Goal: Transaction & Acquisition: Obtain resource

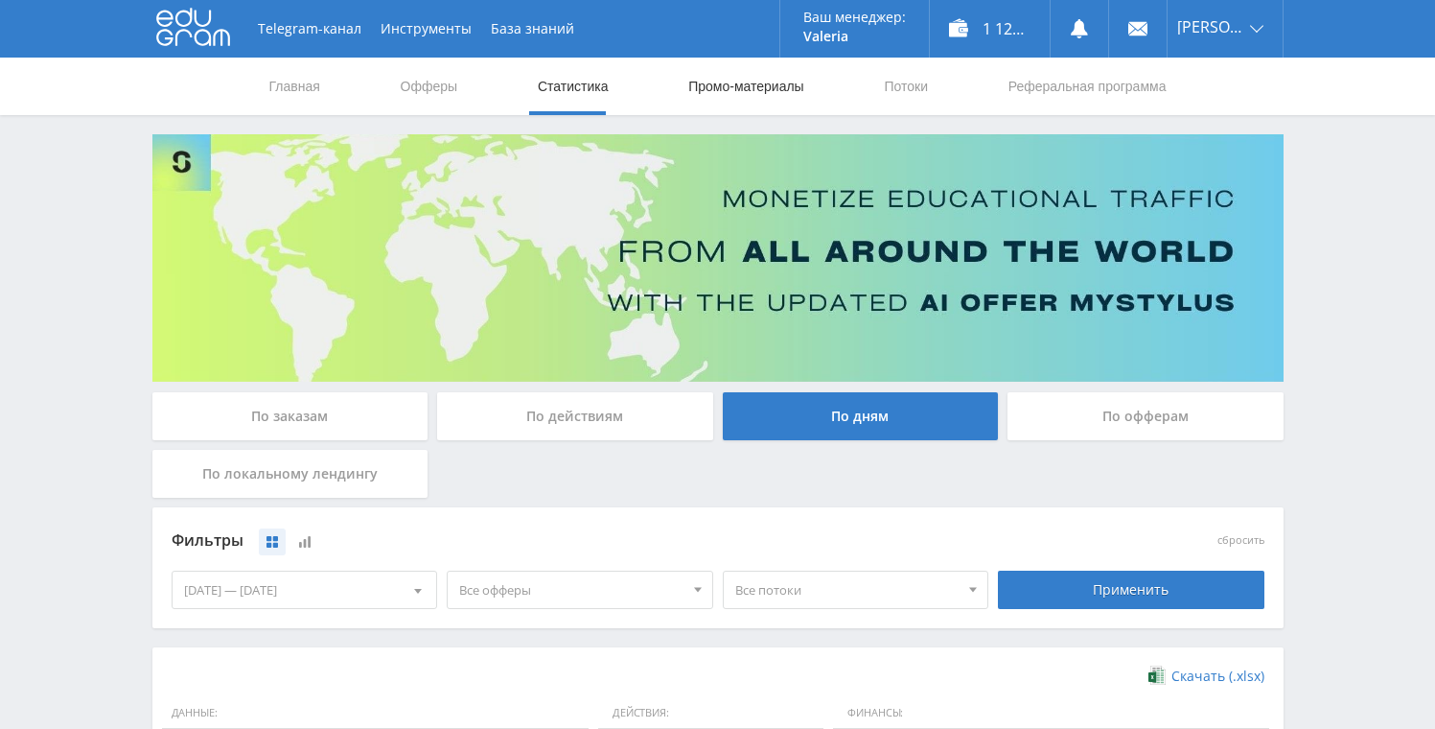
click at [766, 91] on link "Промо-материалы" at bounding box center [745, 87] width 119 height 58
select select "376"
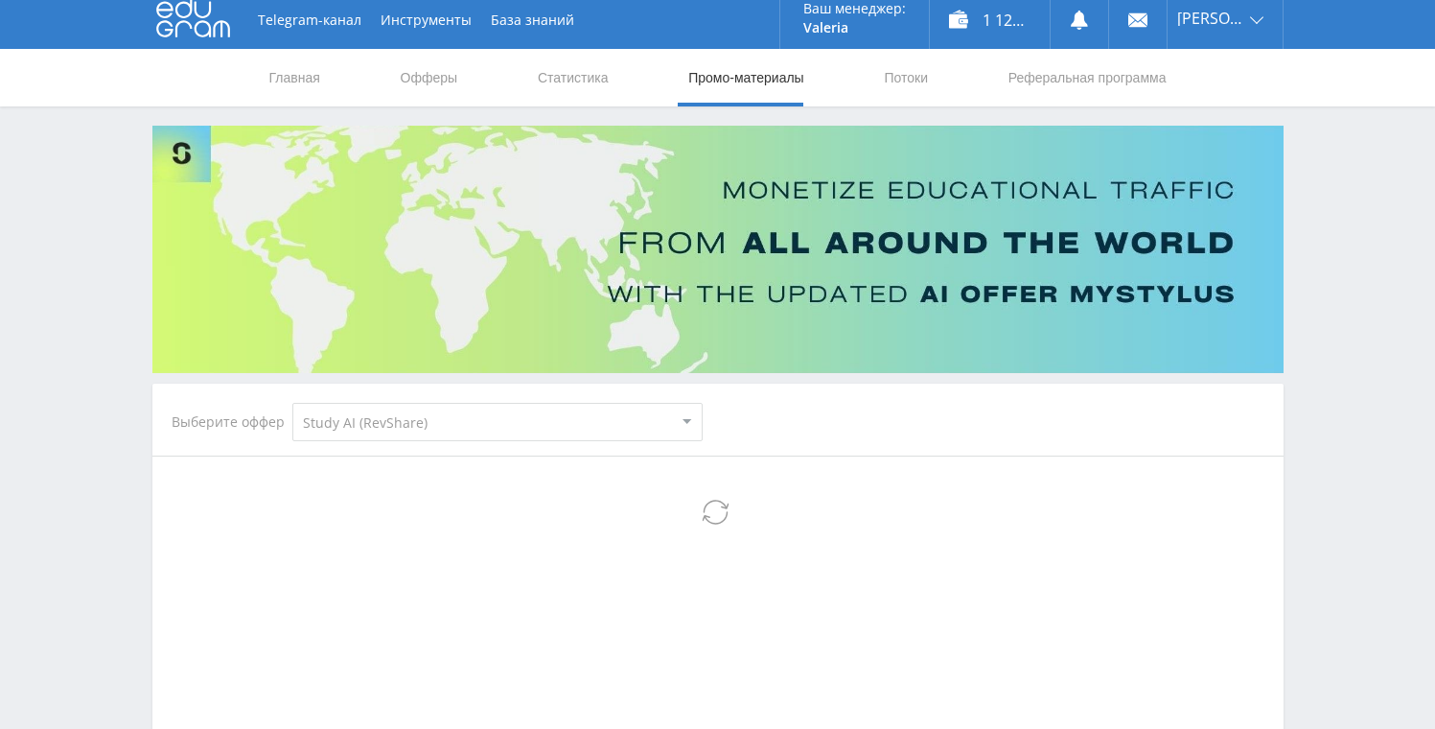
select select "376"
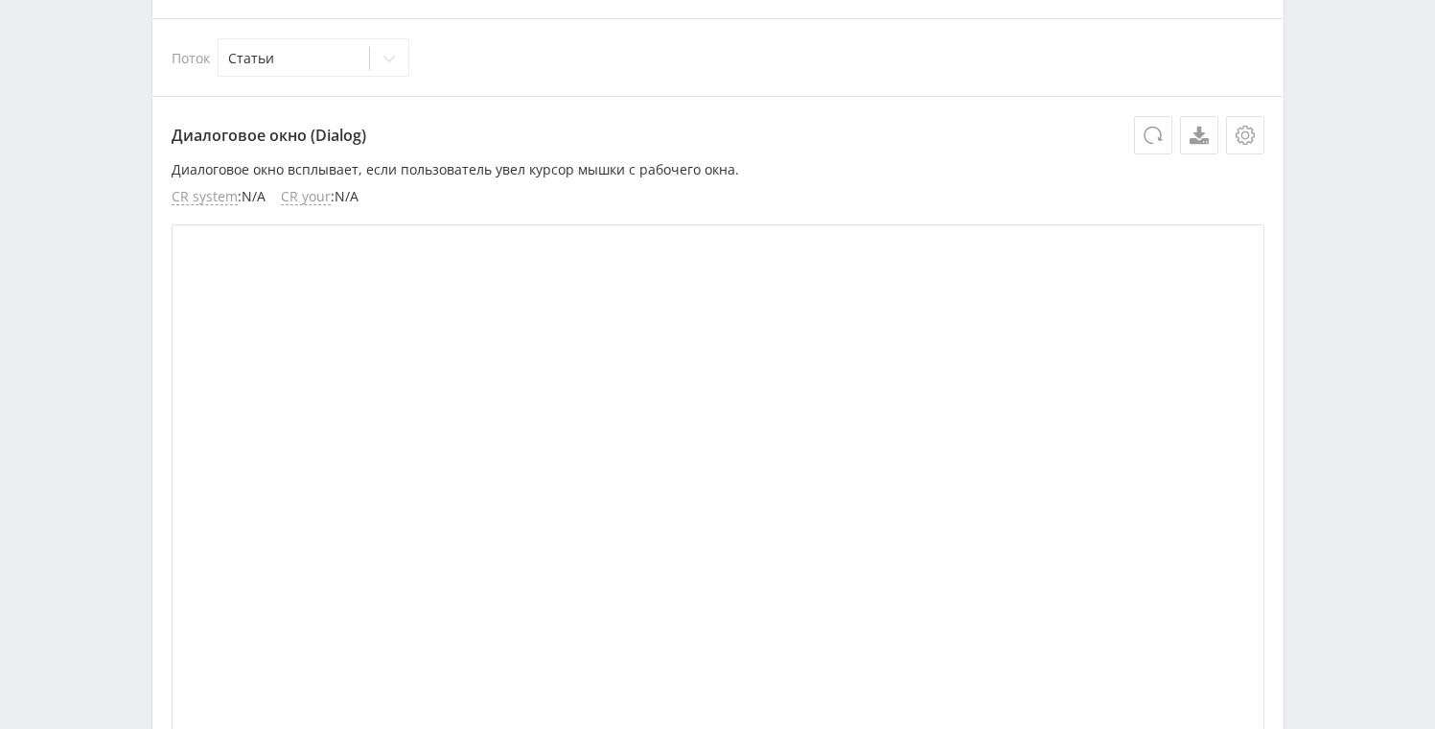
scroll to position [222, 0]
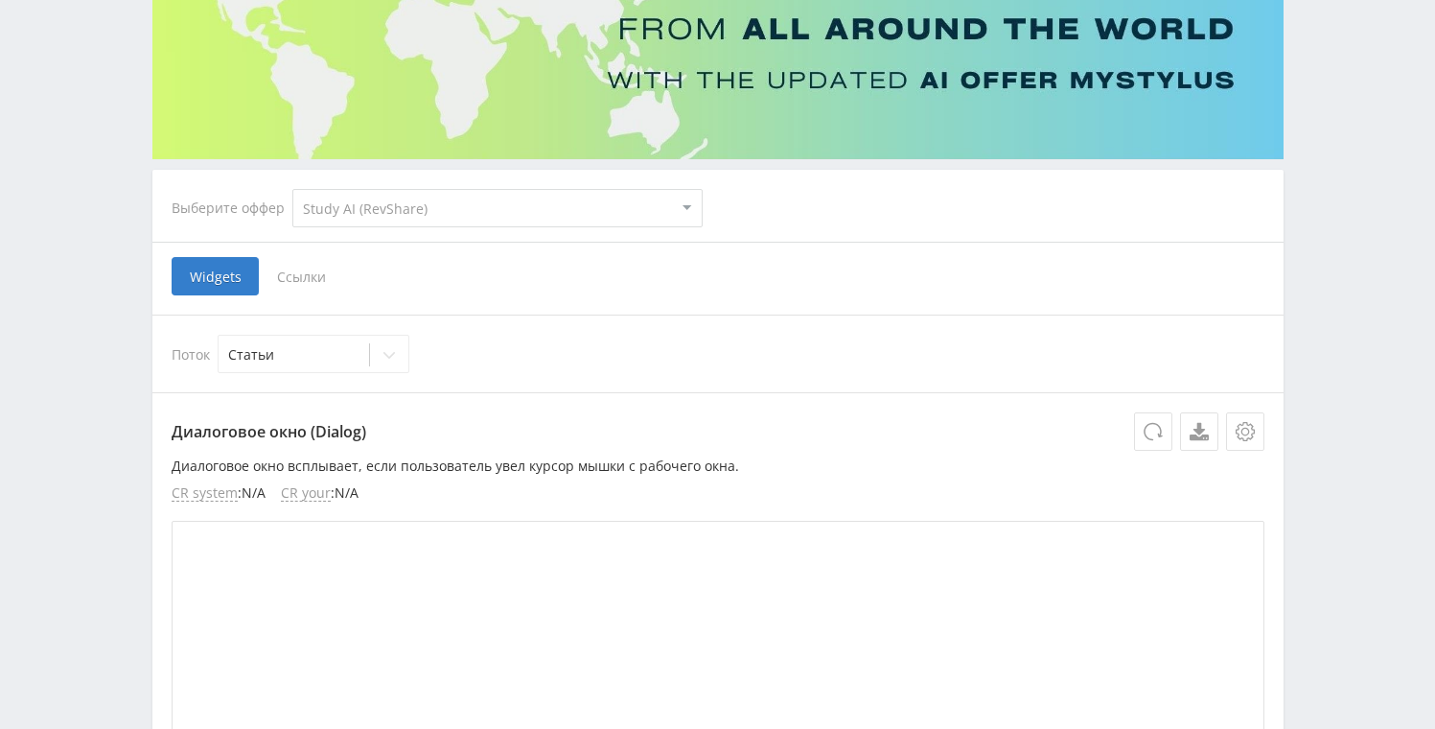
click at [334, 277] on span "Ссылки" at bounding box center [301, 276] width 85 height 38
click at [0, 0] on input "Ссылки" at bounding box center [0, 0] width 0 height 0
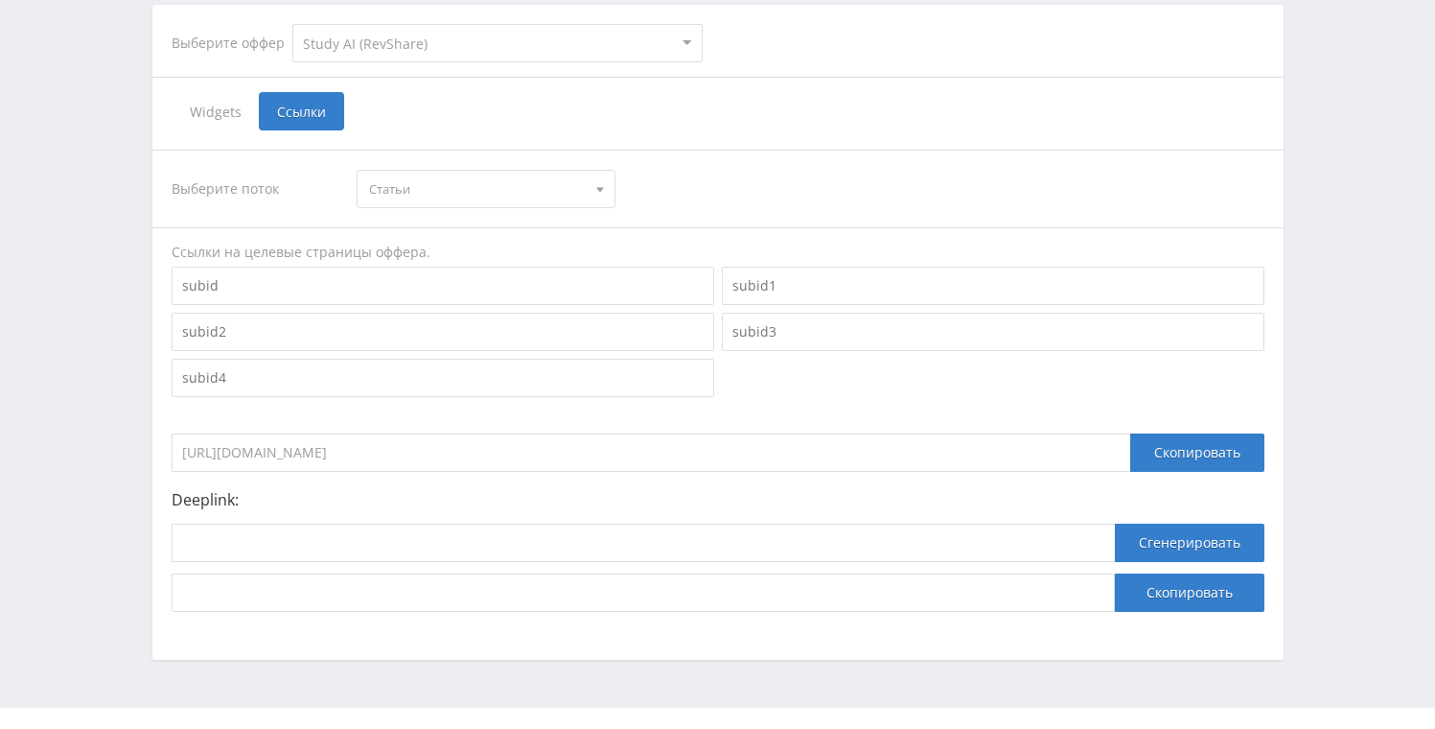
scroll to position [418, 0]
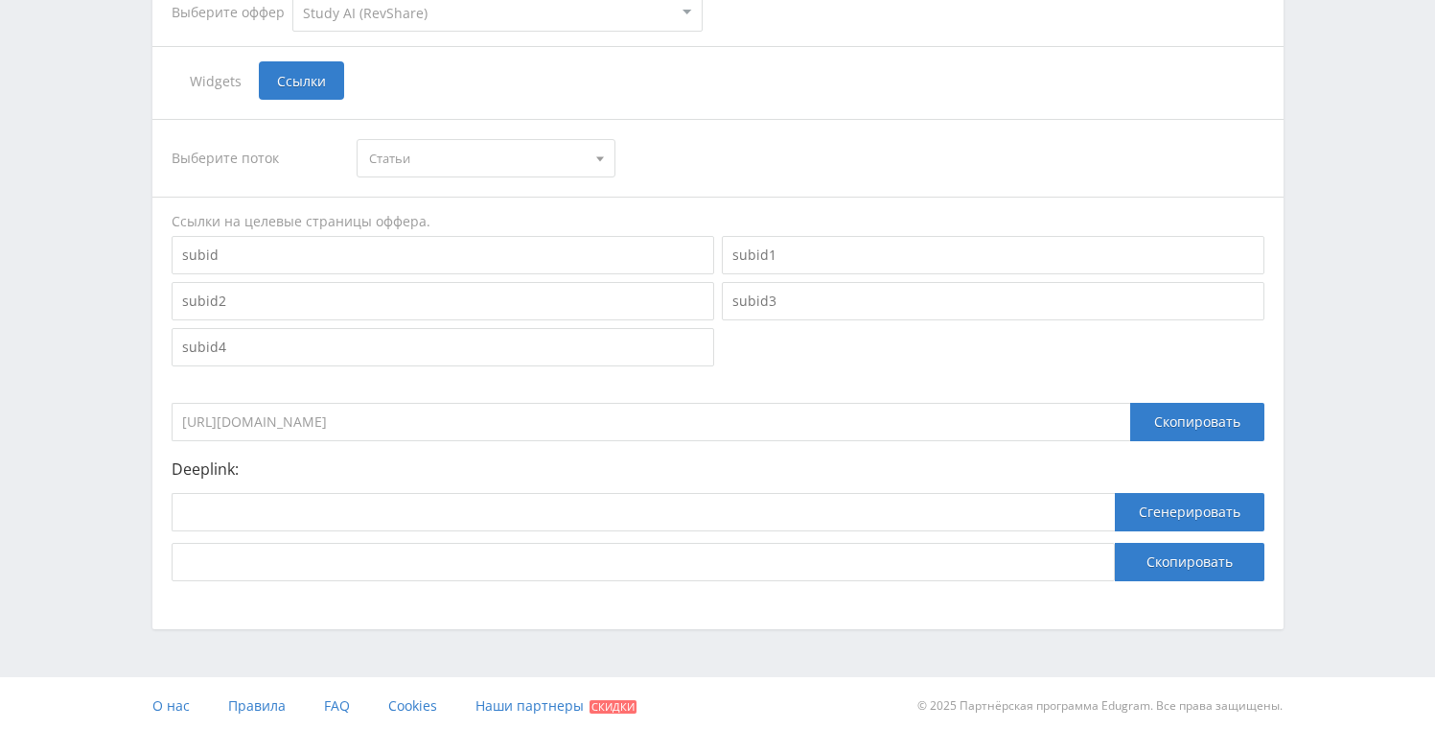
click at [427, 162] on span "Статьи" at bounding box center [477, 158] width 217 height 36
click at [558, 191] on button "Статьи" at bounding box center [486, 193] width 257 height 27
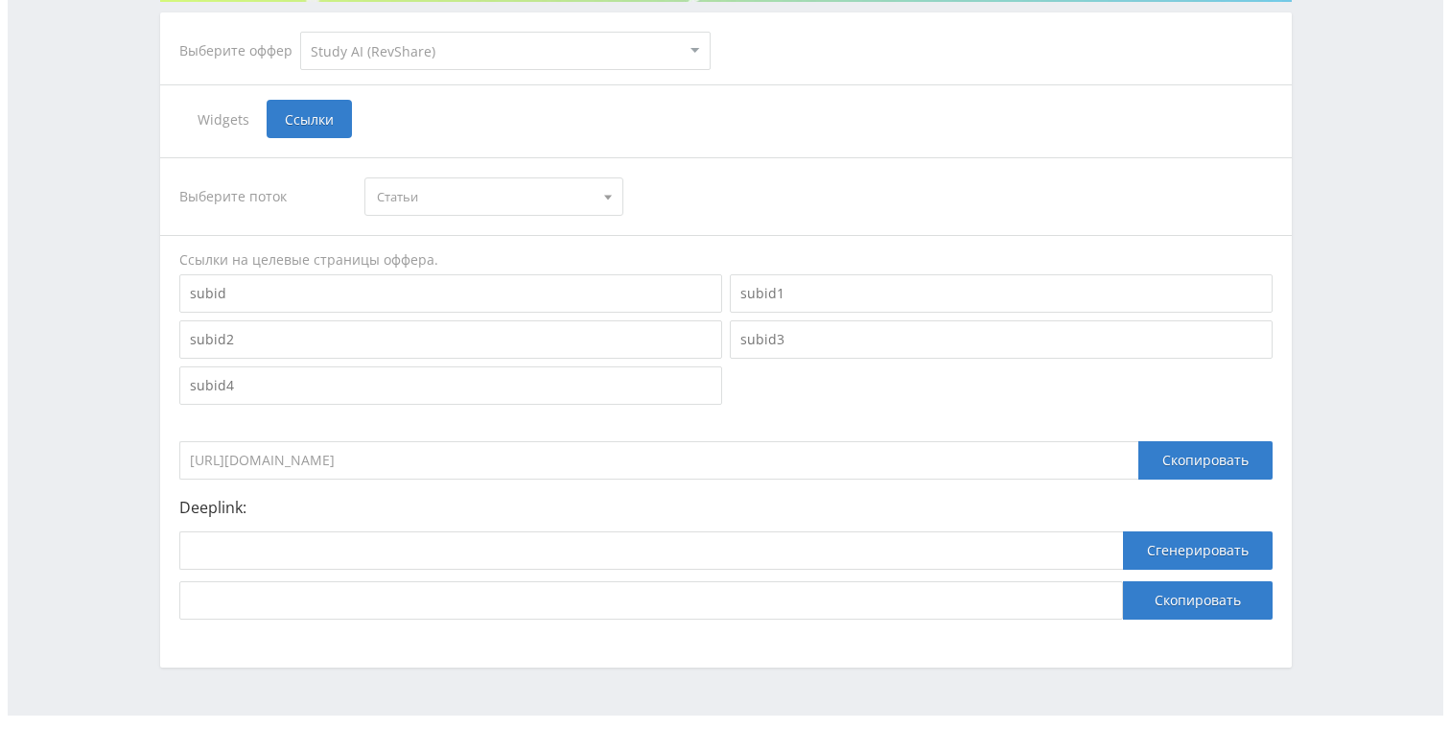
scroll to position [390, 0]
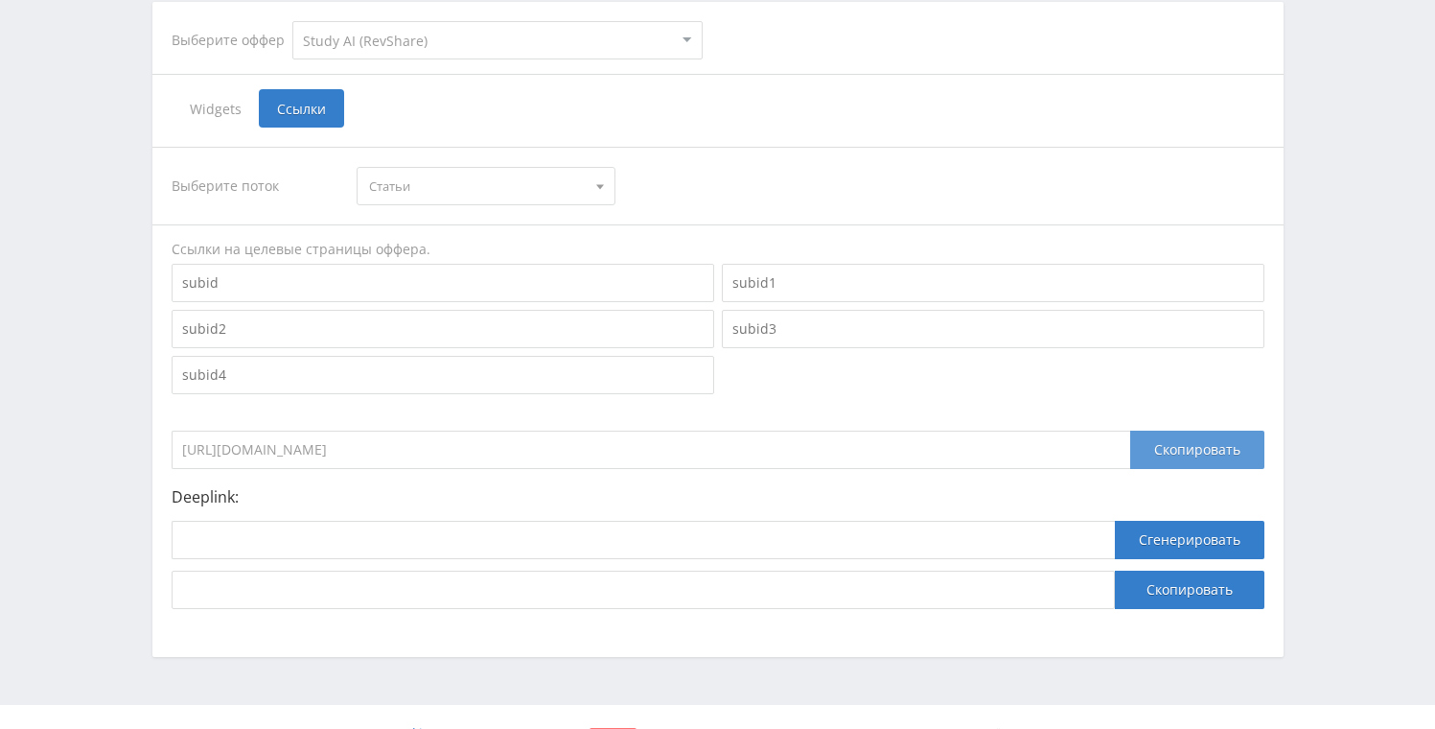
click at [1193, 451] on div "Скопировать" at bounding box center [1197, 449] width 134 height 38
click at [1176, 456] on div "Скопировать" at bounding box center [1197, 449] width 134 height 38
click at [1190, 450] on div "Скопировать" at bounding box center [1197, 449] width 134 height 38
click at [1200, 452] on div "Скопировать" at bounding box center [1197, 449] width 134 height 38
click at [1174, 445] on div "Скопировать" at bounding box center [1197, 449] width 134 height 38
